Goal: Find specific page/section: Find specific page/section

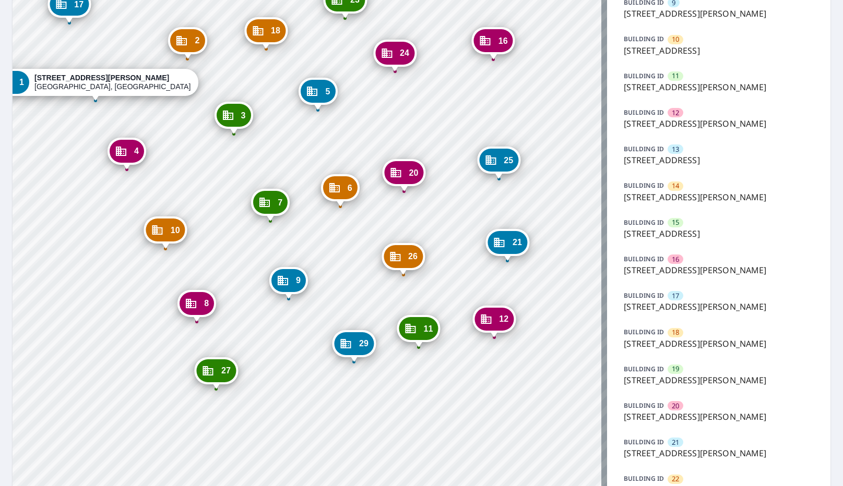
scroll to position [418, 0]
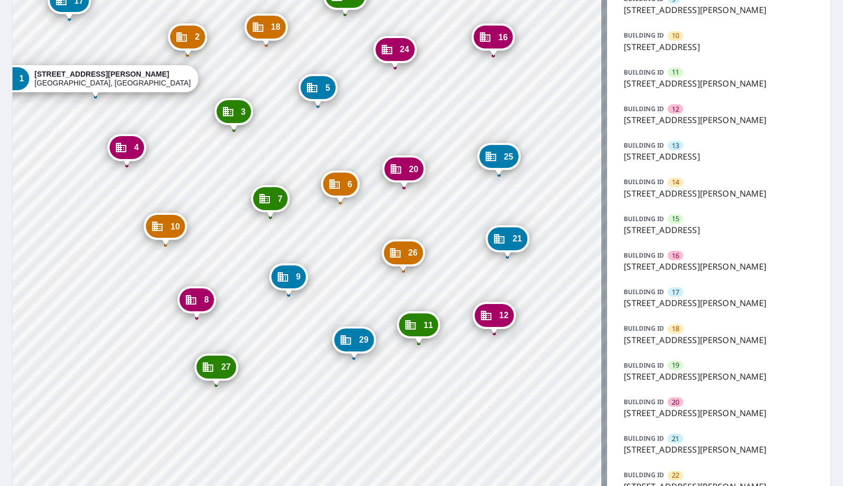
click at [696, 373] on p "[STREET_ADDRESS][PERSON_NAME]" at bounding box center [719, 377] width 190 height 13
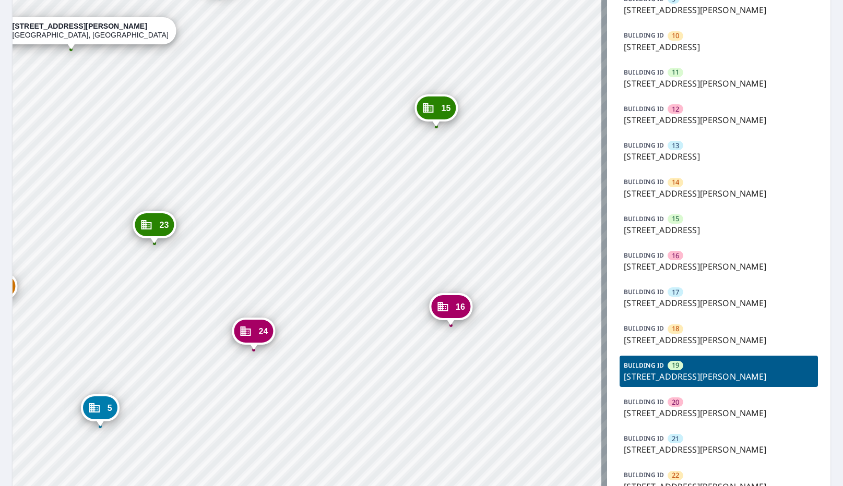
click at [692, 377] on p "[STREET_ADDRESS][PERSON_NAME]" at bounding box center [719, 377] width 190 height 13
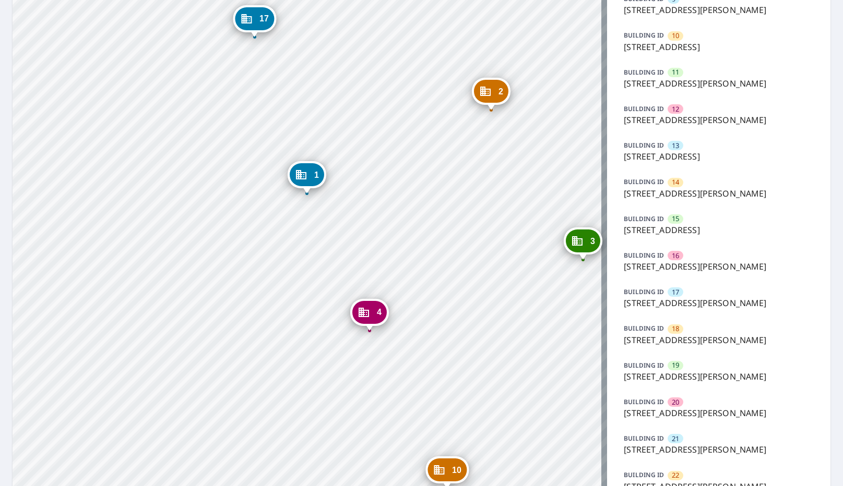
click at [692, 377] on p "[STREET_ADDRESS][PERSON_NAME]" at bounding box center [719, 377] width 190 height 13
